Goal: Task Accomplishment & Management: Manage account settings

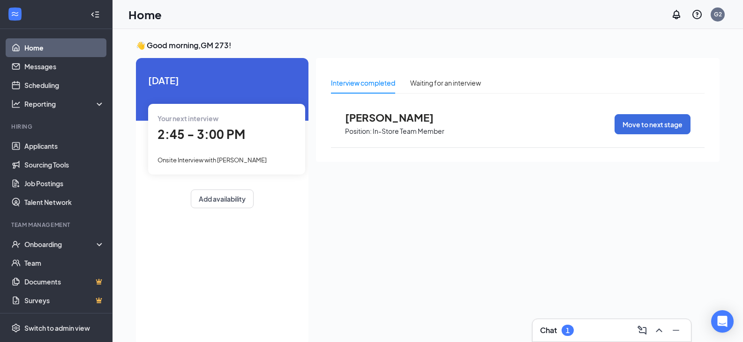
click at [239, 161] on span "Onsite Interview with [PERSON_NAME]" at bounding box center [211, 159] width 109 height 7
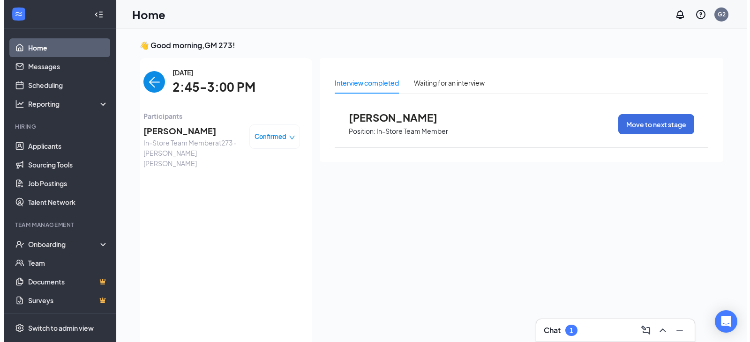
scroll to position [4, 0]
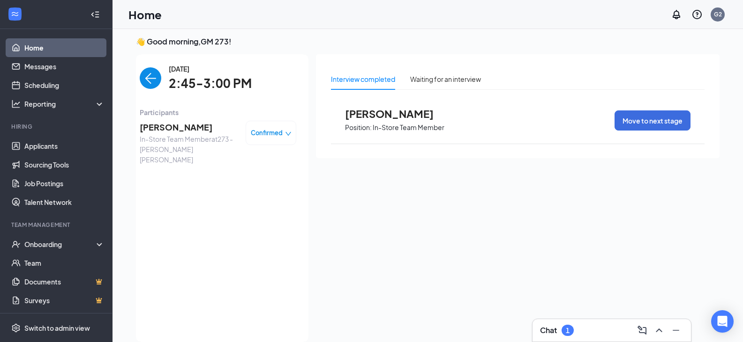
click at [183, 129] on span "[PERSON_NAME]" at bounding box center [189, 127] width 98 height 13
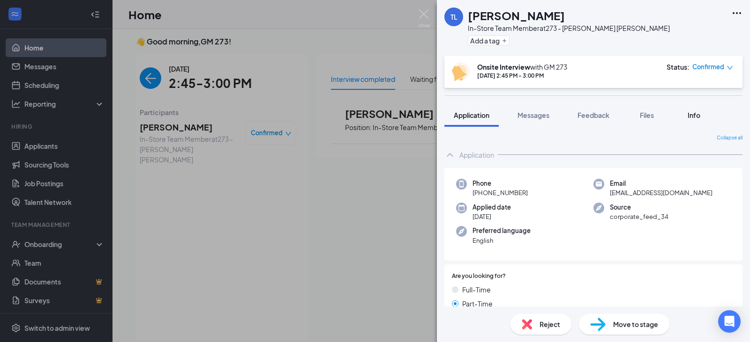
click at [701, 114] on div "Info" at bounding box center [693, 115] width 19 height 9
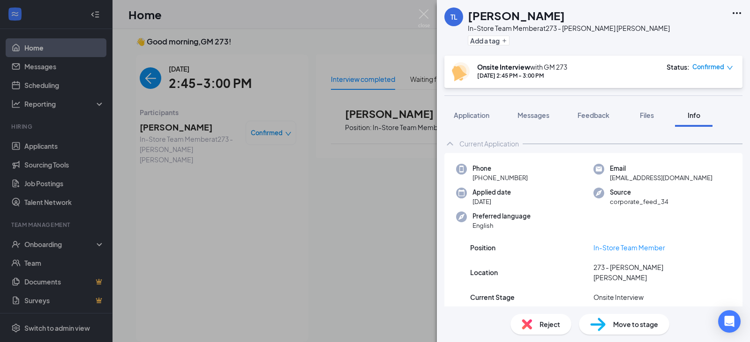
scroll to position [85, 0]
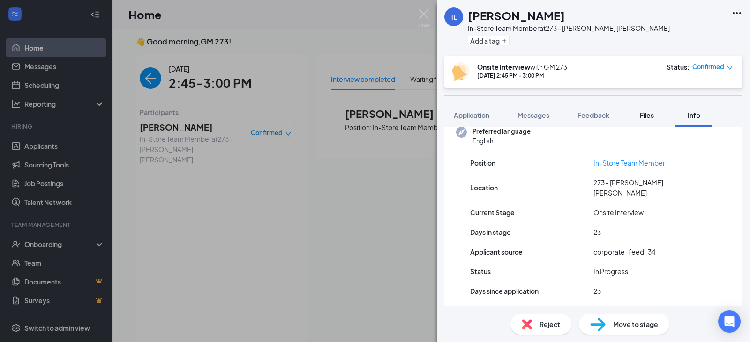
click at [647, 116] on span "Files" at bounding box center [647, 115] width 14 height 8
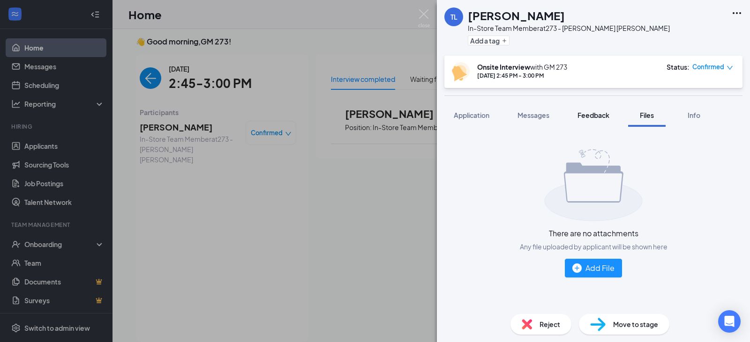
click at [598, 119] on span "Feedback" at bounding box center [593, 115] width 32 height 8
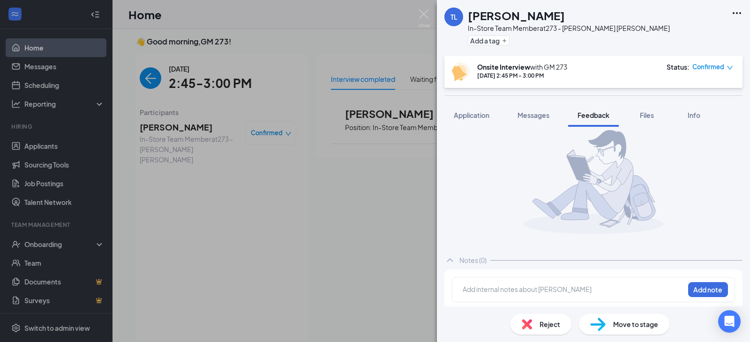
scroll to position [15, 0]
click at [533, 119] on div "Messages" at bounding box center [533, 115] width 32 height 9
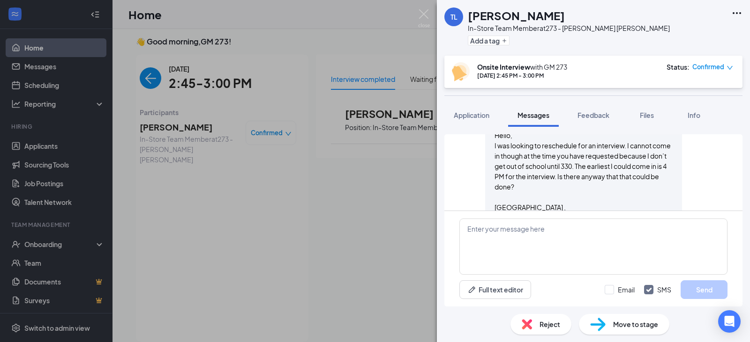
scroll to position [545, 0]
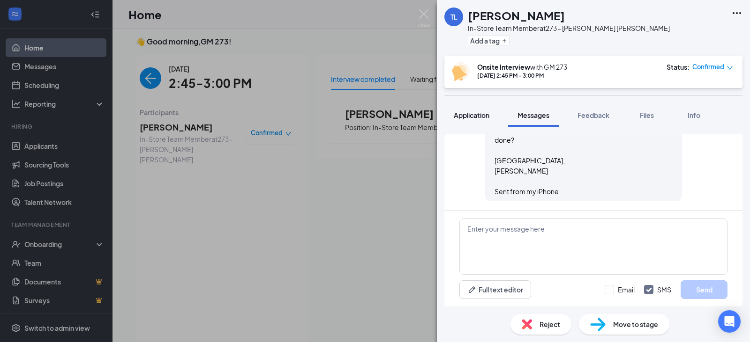
drag, startPoint x: 477, startPoint y: 117, endPoint x: 479, endPoint y: 126, distance: 9.6
click at [478, 117] on span "Application" at bounding box center [472, 115] width 36 height 8
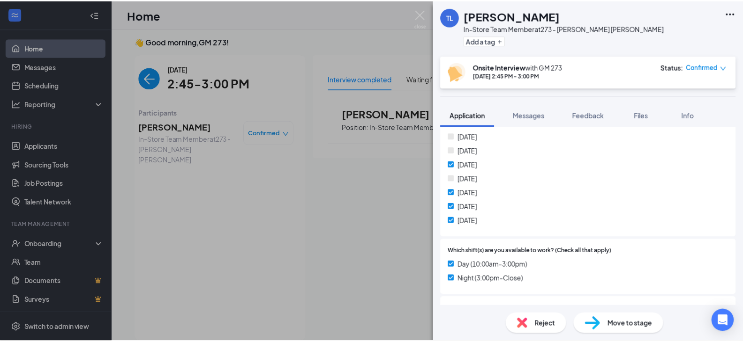
scroll to position [281, 0]
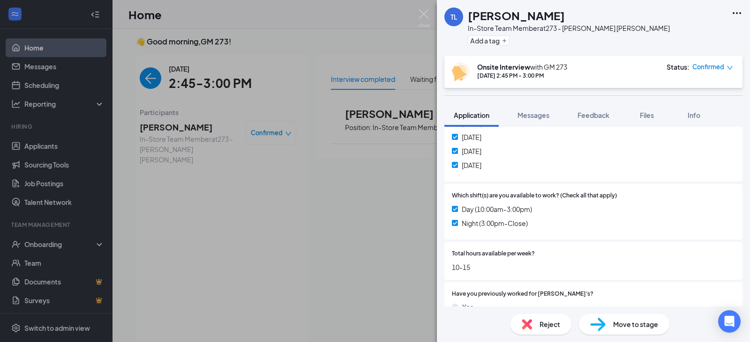
click at [305, 204] on div "TL [PERSON_NAME] In-Store Team Member at 273 - [PERSON_NAME] [PERSON_NAME] Add …" at bounding box center [375, 171] width 750 height 342
